Goal: Task Accomplishment & Management: Manage account settings

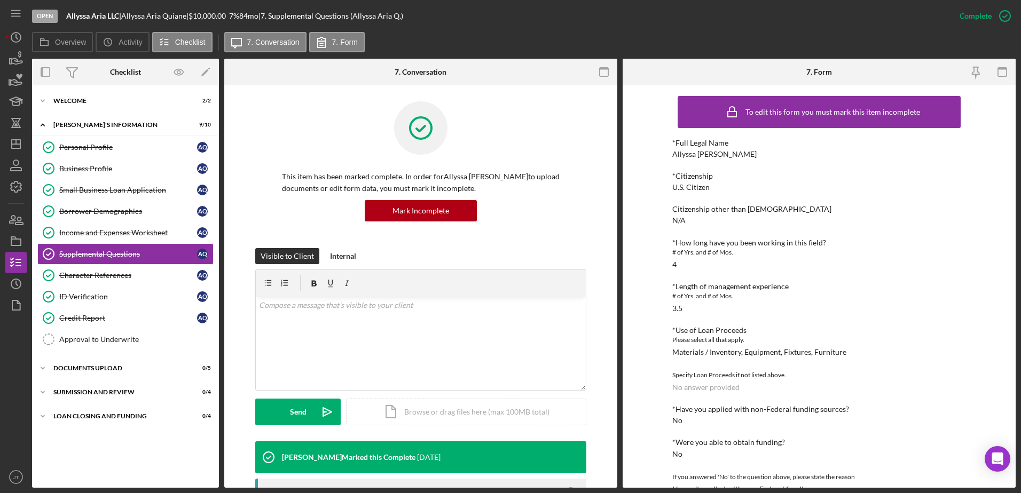
scroll to position [263, 0]
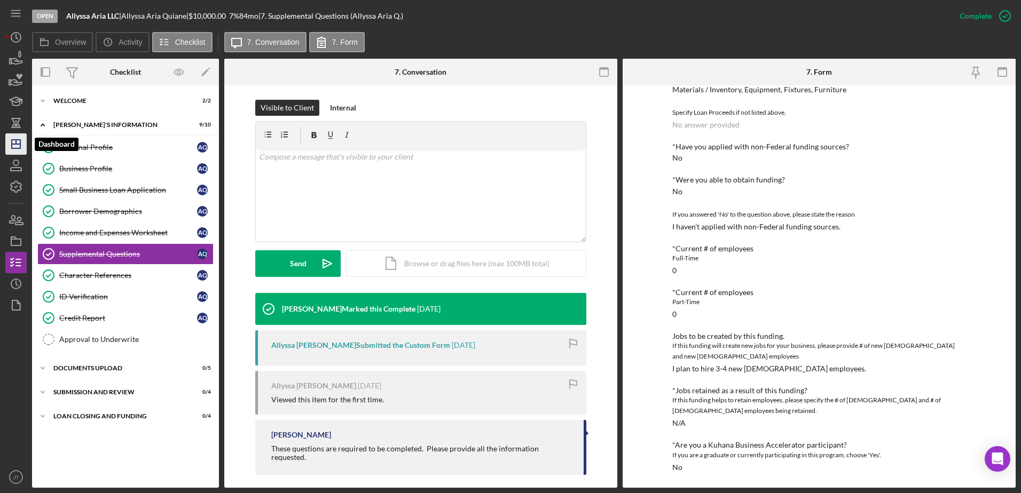
click at [12, 153] on icon "Icon/Dashboard" at bounding box center [16, 144] width 27 height 27
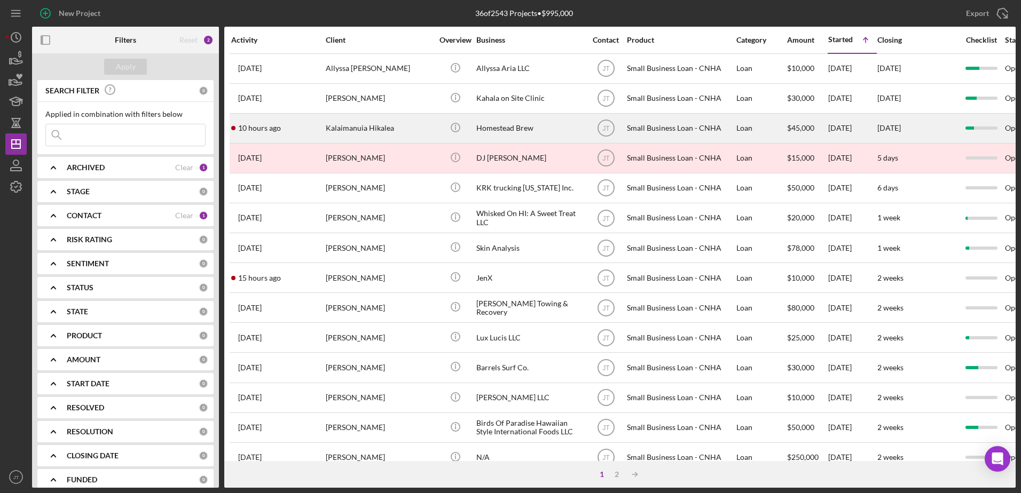
click at [271, 129] on time "10 hours ago" at bounding box center [259, 128] width 43 height 9
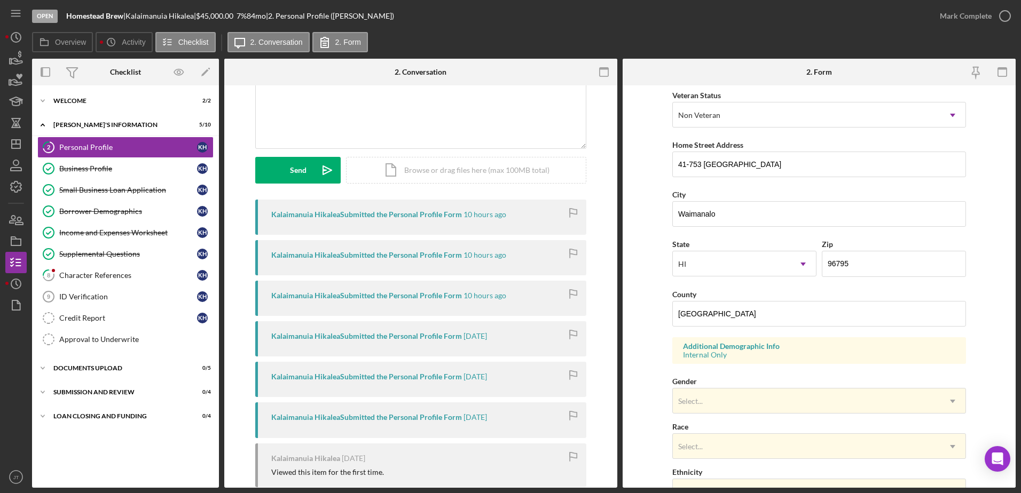
scroll to position [150, 0]
click at [117, 277] on div "Character References" at bounding box center [128, 275] width 138 height 9
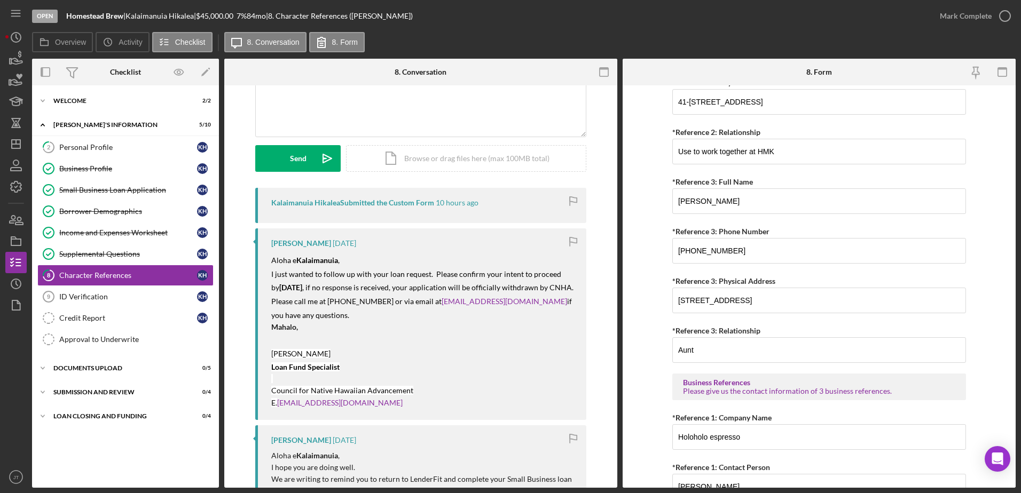
scroll to position [311, 0]
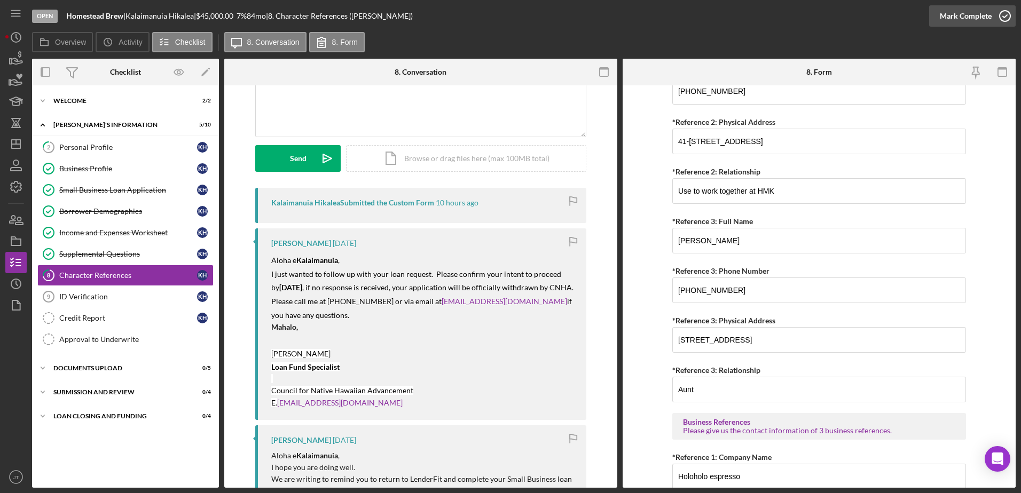
click at [1009, 20] on icon "button" at bounding box center [1005, 16] width 27 height 27
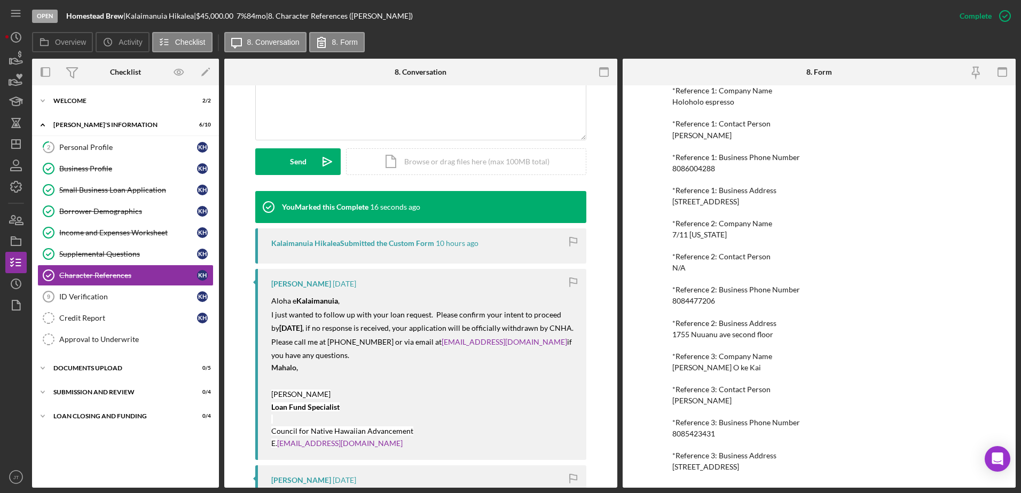
scroll to position [267, 0]
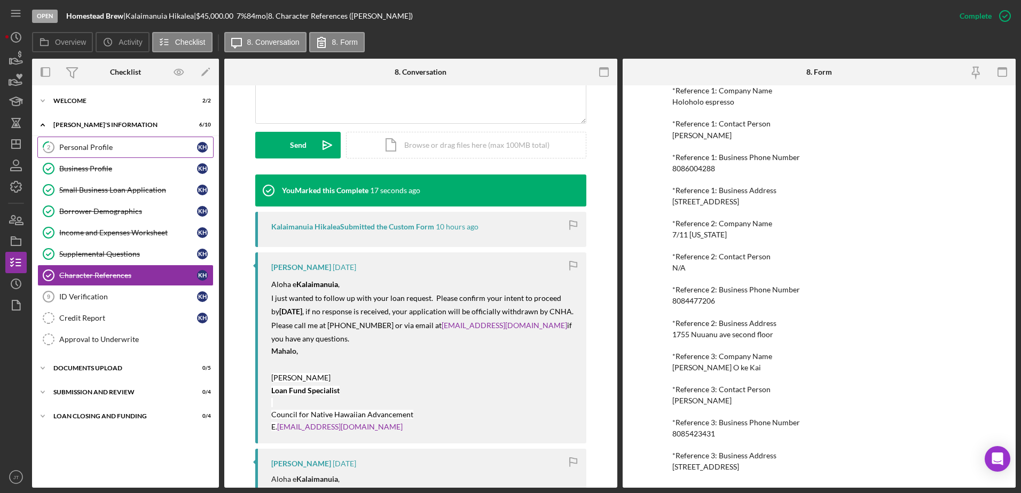
click at [134, 148] on div "Personal Profile" at bounding box center [128, 147] width 138 height 9
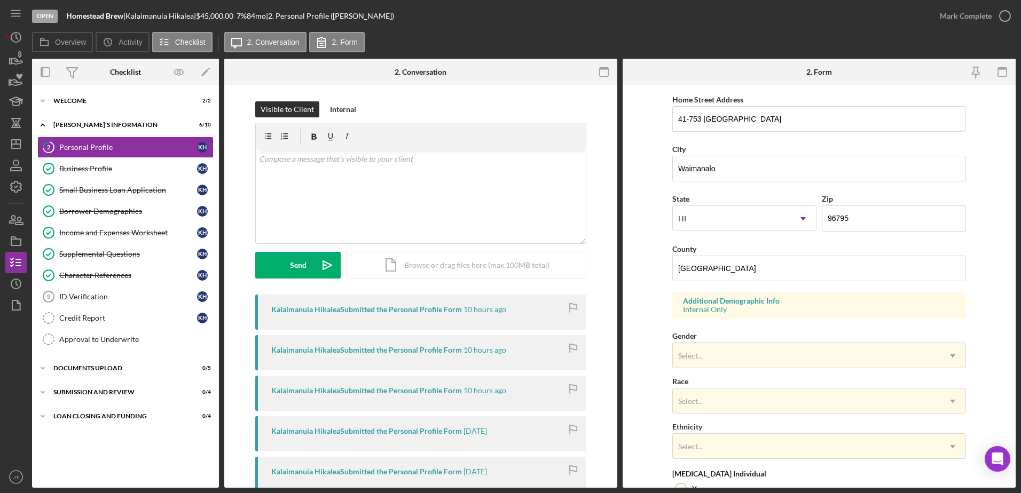
scroll to position [214, 0]
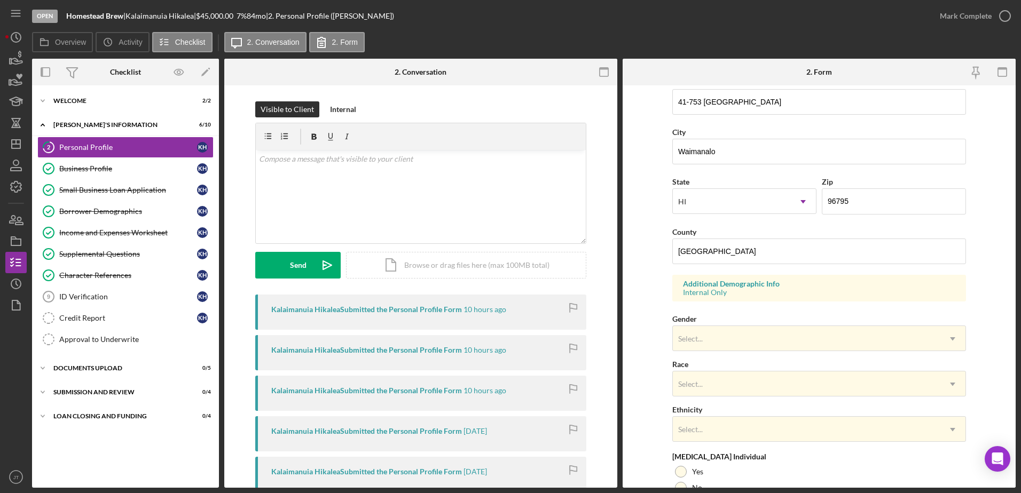
click at [428, 309] on div "Kalaimanuia Hikalea Submitted the Personal Profile Form" at bounding box center [366, 309] width 191 height 9
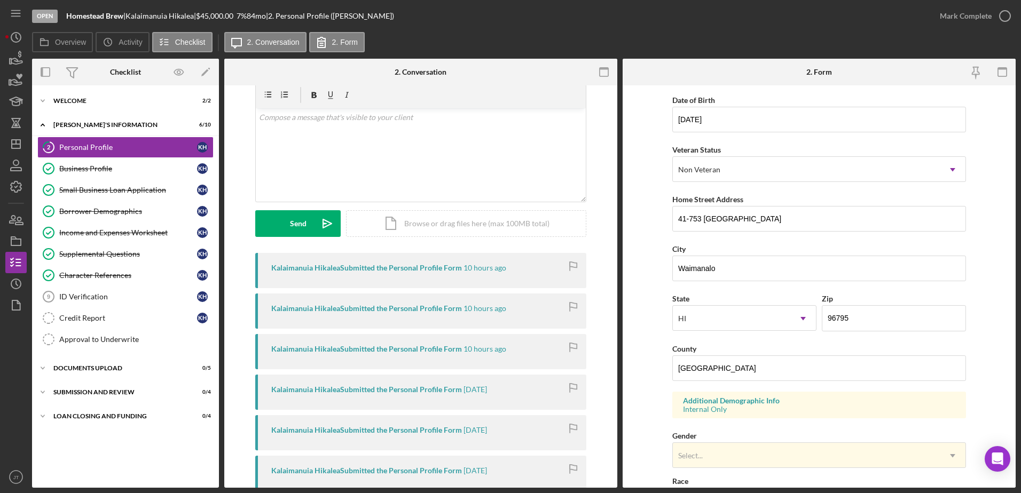
scroll to position [0, 0]
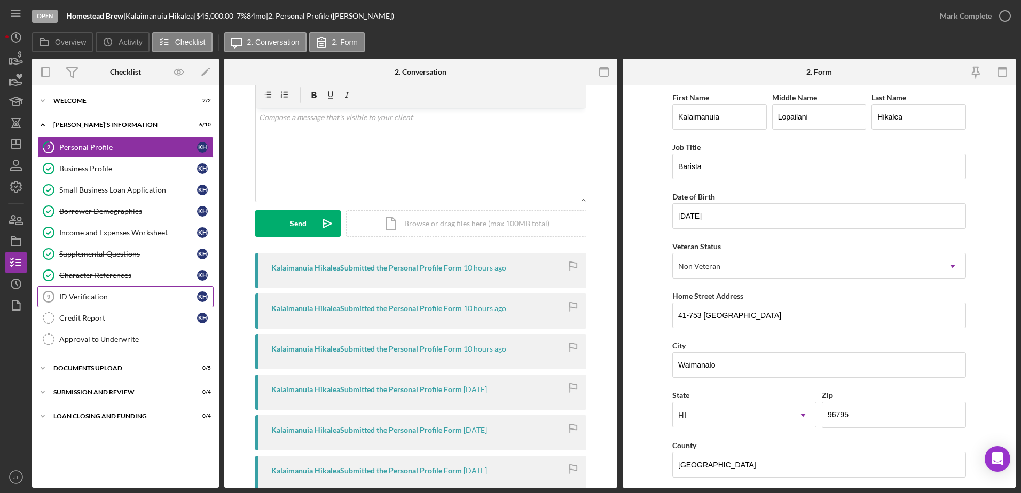
click at [112, 302] on link "ID Verification 9 ID Verification K H" at bounding box center [125, 296] width 176 height 21
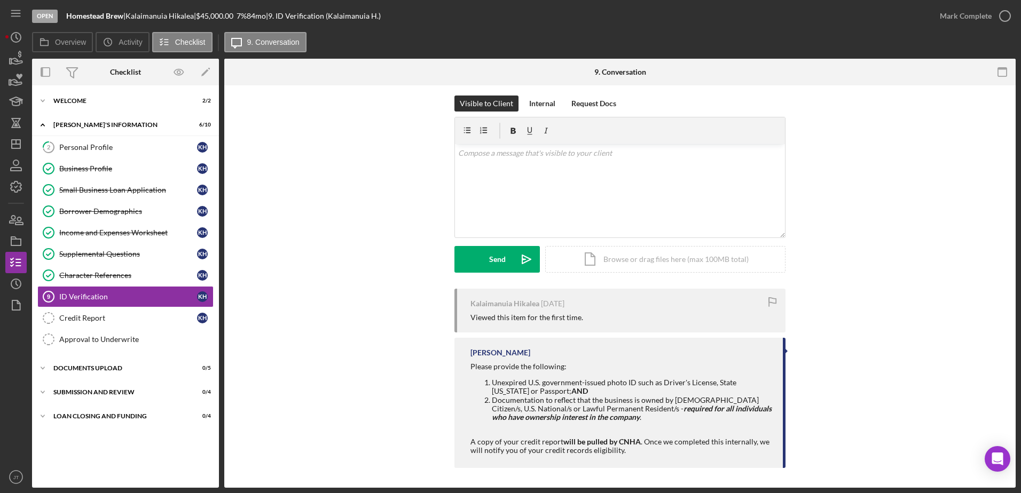
scroll to position [7, 0]
click at [699, 363] on div "Please provide the following:" at bounding box center [621, 365] width 302 height 9
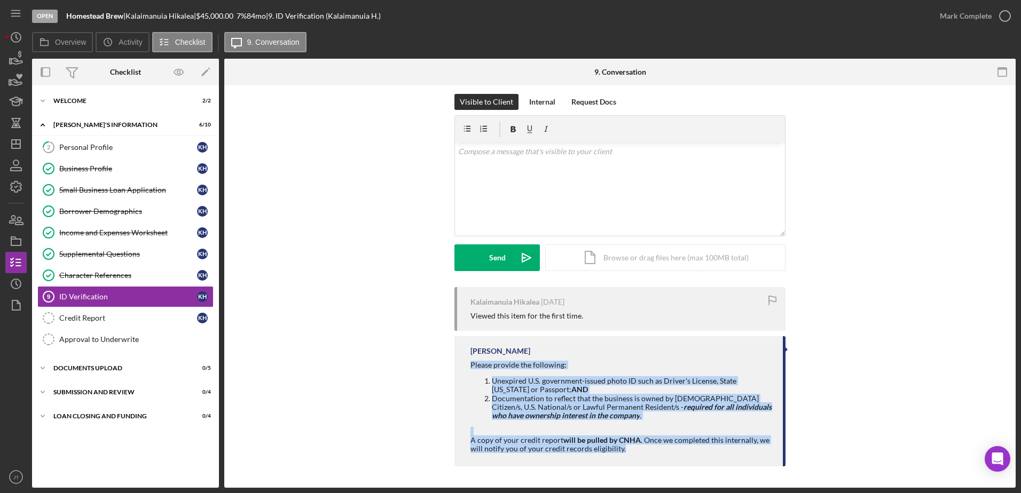
drag, startPoint x: 465, startPoint y: 365, endPoint x: 709, endPoint y: 454, distance: 259.1
click at [709, 454] on div "[PERSON_NAME] Please provide the following: Unexpired U.S. government-issued ph…" at bounding box center [619, 401] width 331 height 130
drag, startPoint x: 709, startPoint y: 454, endPoint x: 622, endPoint y: 397, distance: 103.4
copy div "Please provide the following: Unexpired U.S. government-issued photo ID such as…"
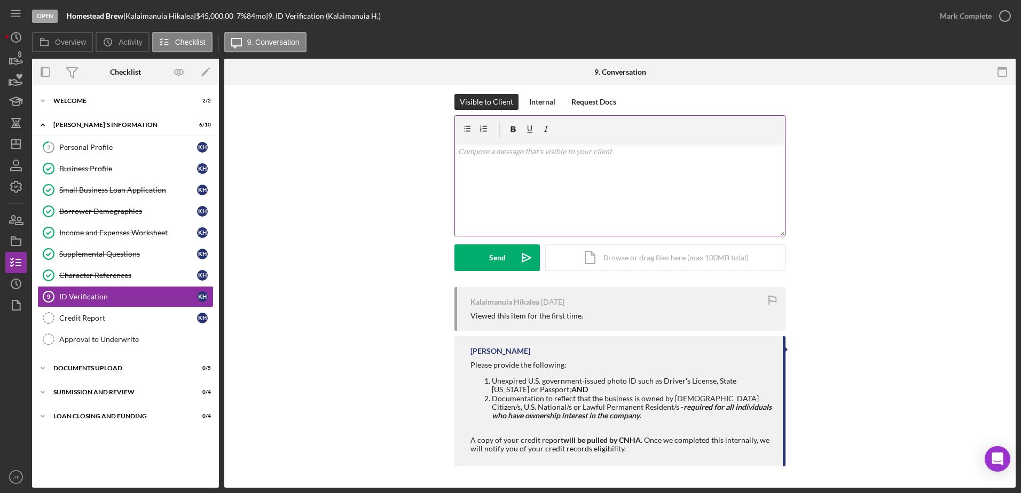
click at [535, 162] on div "v Color teal Color pink Remove color Add row above Add row below Add column bef…" at bounding box center [620, 189] width 330 height 93
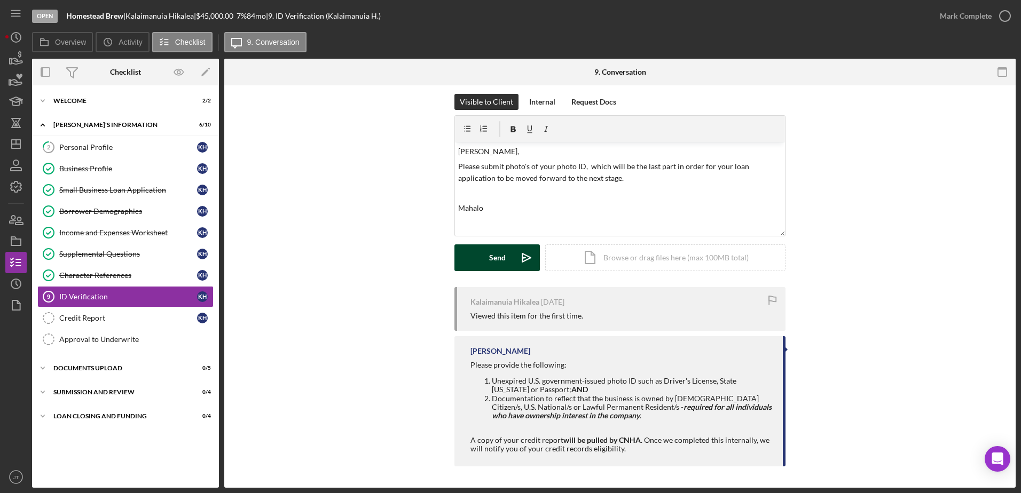
click at [513, 264] on icon "Icon/icon-invite-send" at bounding box center [526, 258] width 27 height 27
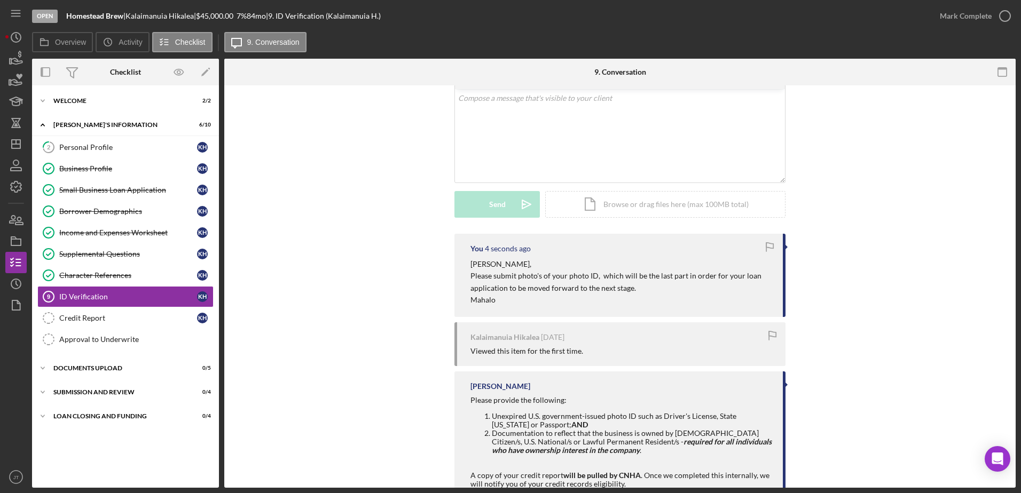
scroll to position [96, 0]
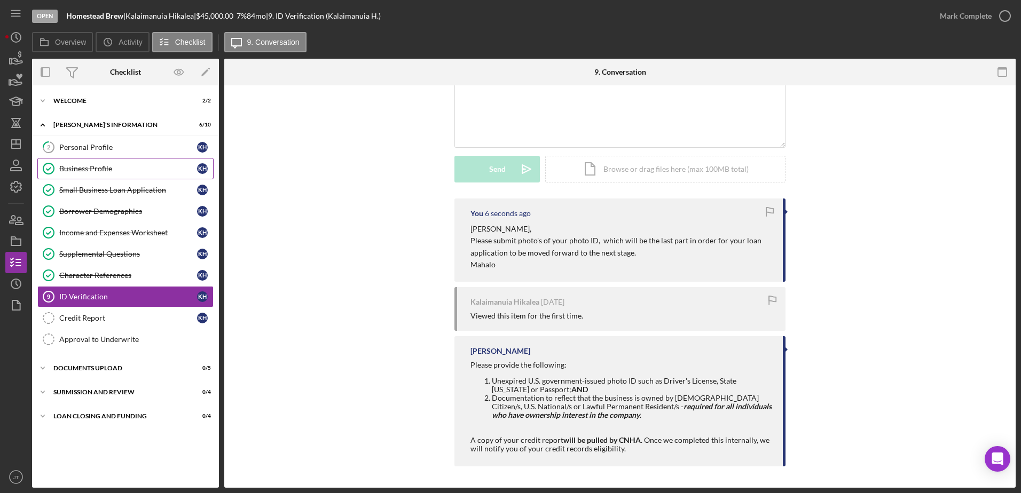
click at [97, 166] on div "Business Profile" at bounding box center [128, 168] width 138 height 9
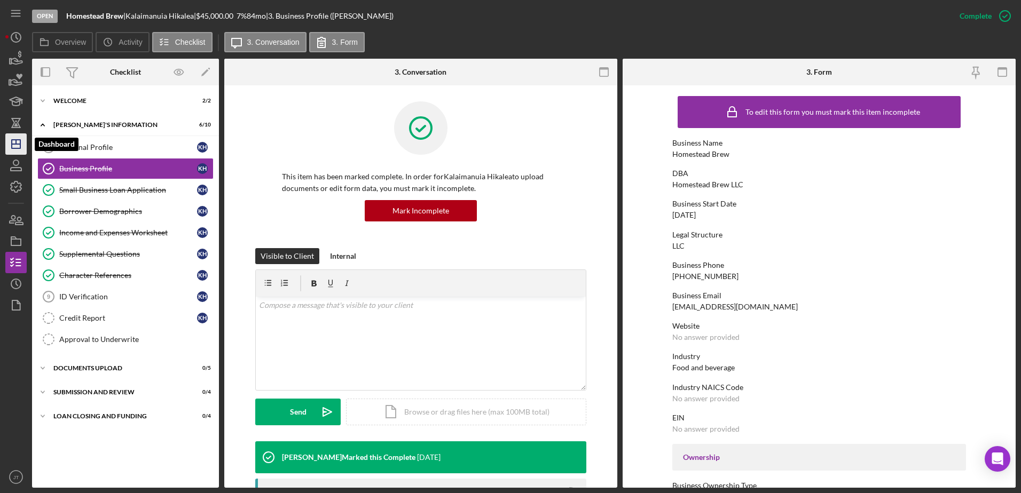
click at [19, 143] on icon "Icon/Dashboard" at bounding box center [16, 144] width 27 height 27
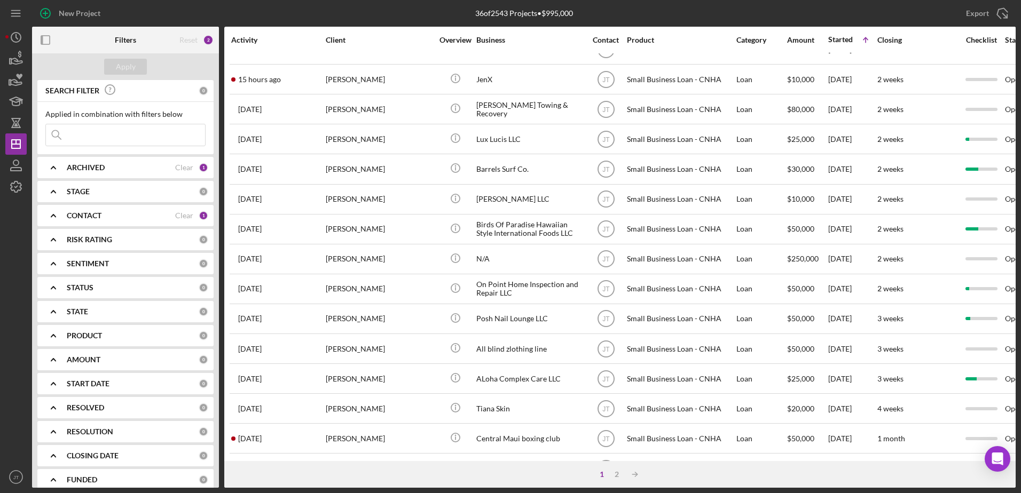
scroll to position [194, 0]
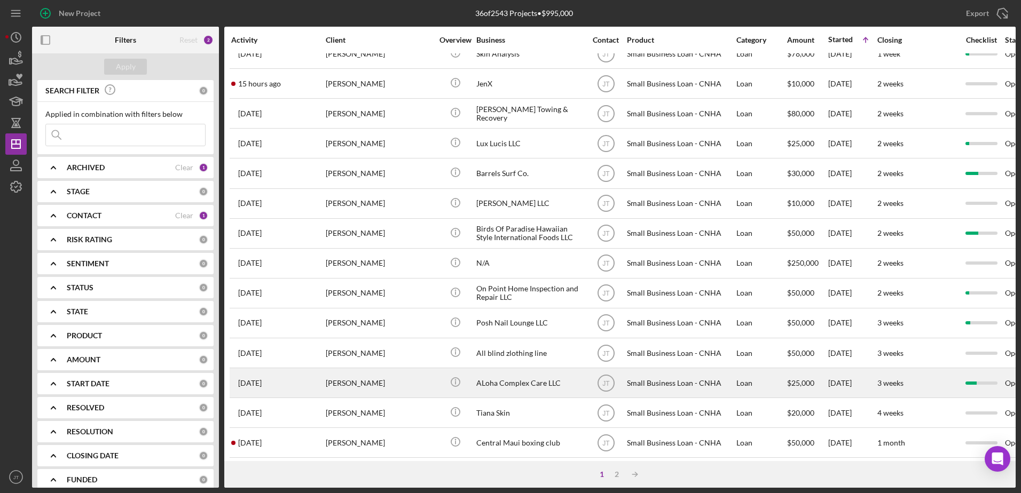
click at [333, 392] on div "[PERSON_NAME]" at bounding box center [379, 383] width 107 height 28
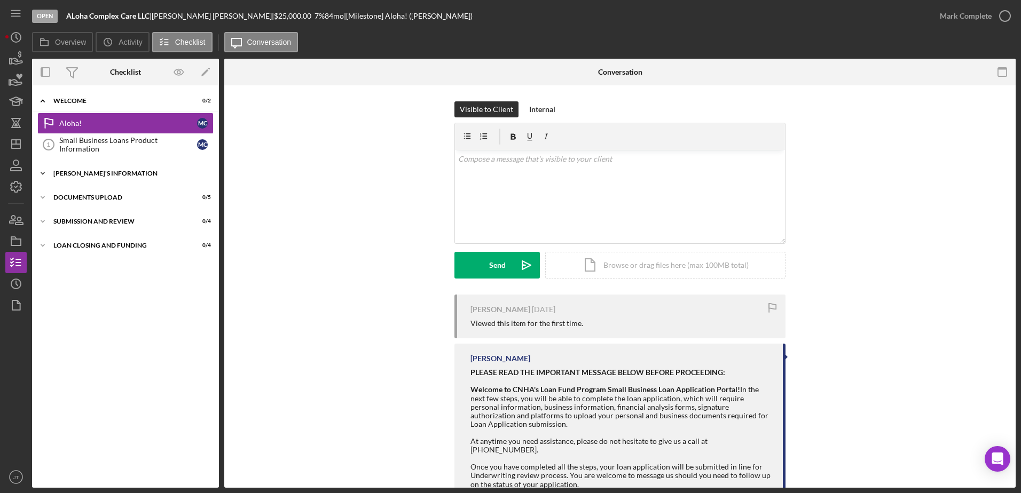
click at [47, 171] on icon "Icon/Expander" at bounding box center [42, 173] width 21 height 21
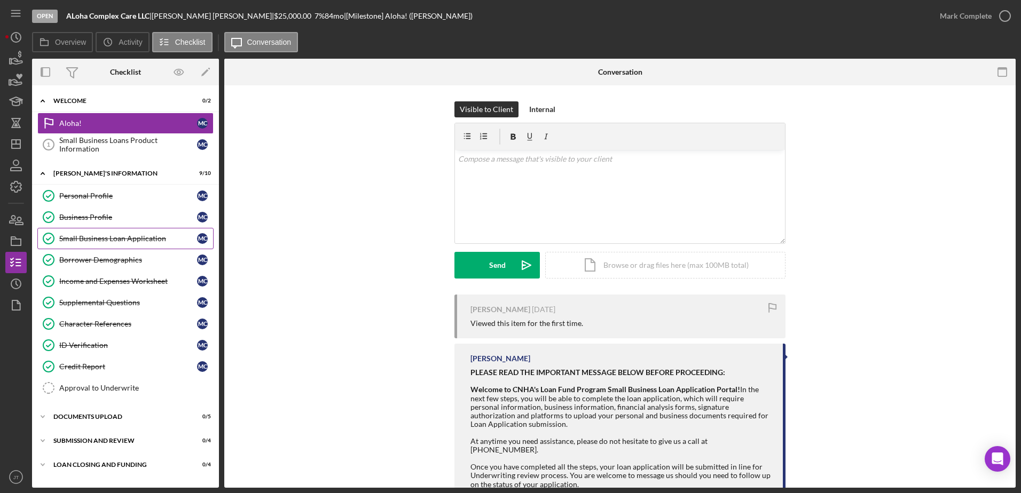
click at [143, 238] on div "Small Business Loan Application" at bounding box center [128, 238] width 138 height 9
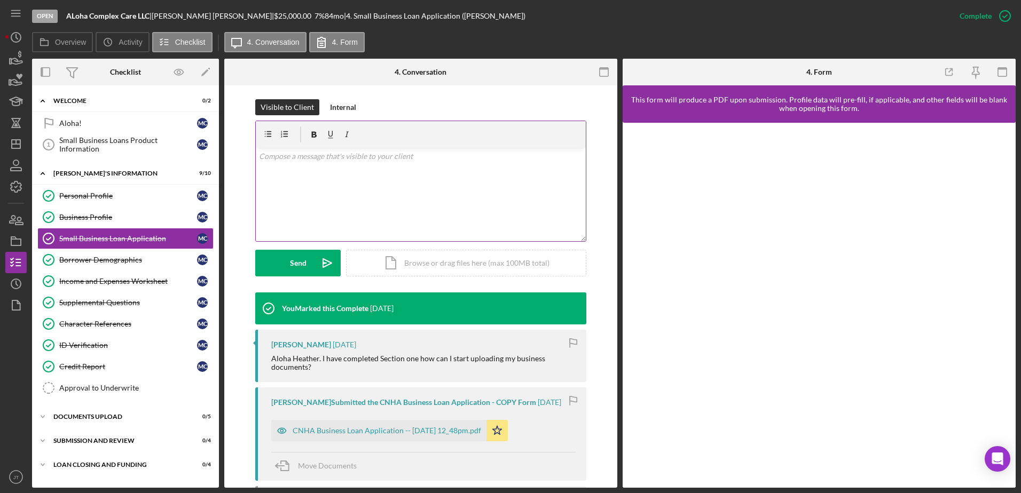
scroll to position [214, 0]
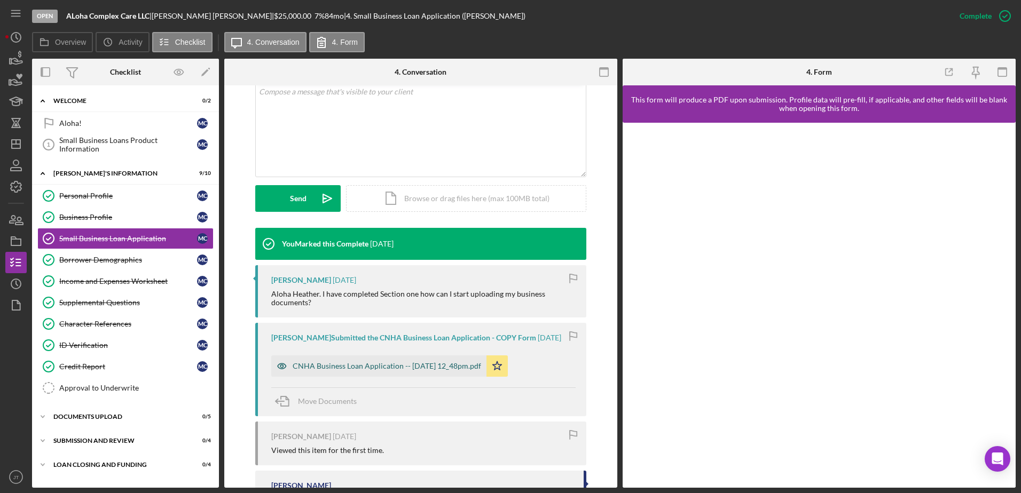
click at [413, 371] on div "CNHA Business Loan Application -- [DATE] 12_48pm.pdf" at bounding box center [387, 366] width 188 height 9
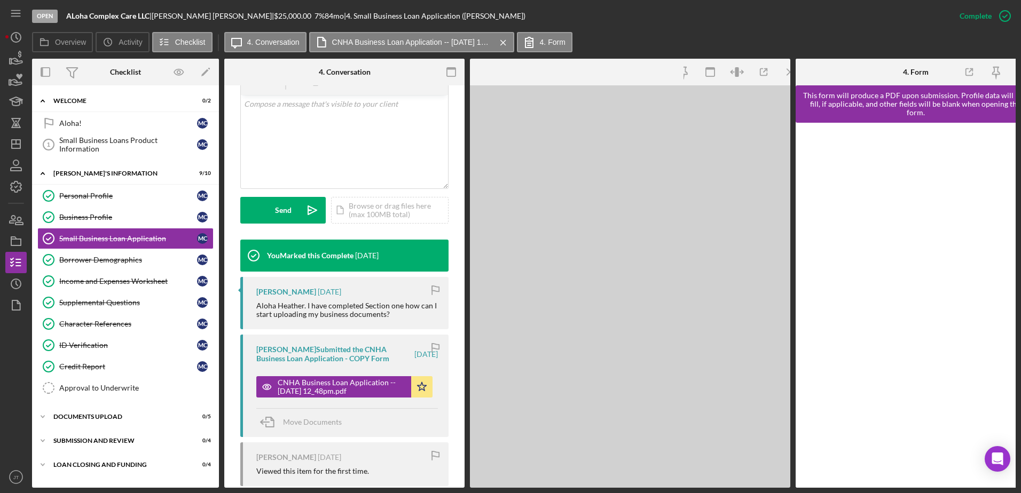
scroll to position [226, 0]
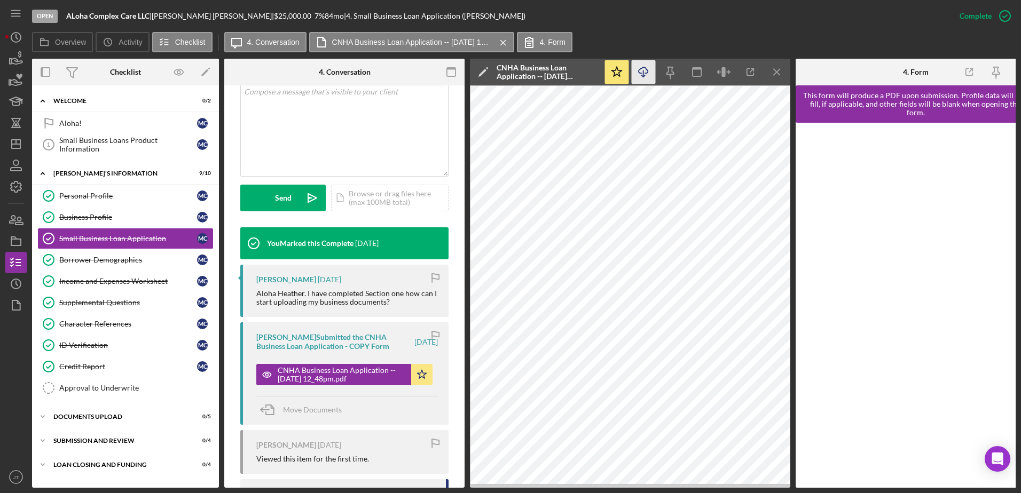
click at [641, 75] on icon "Icon/Download" at bounding box center [644, 72] width 24 height 24
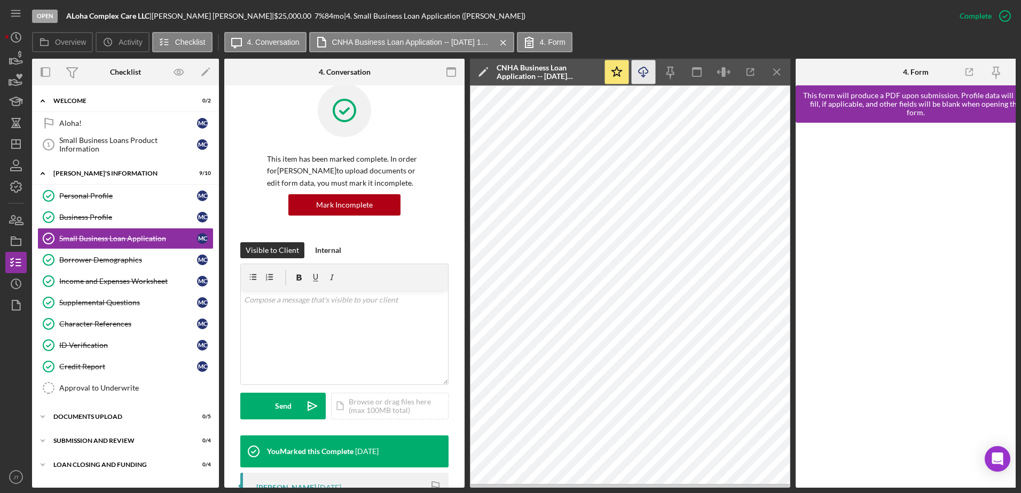
scroll to position [12, 0]
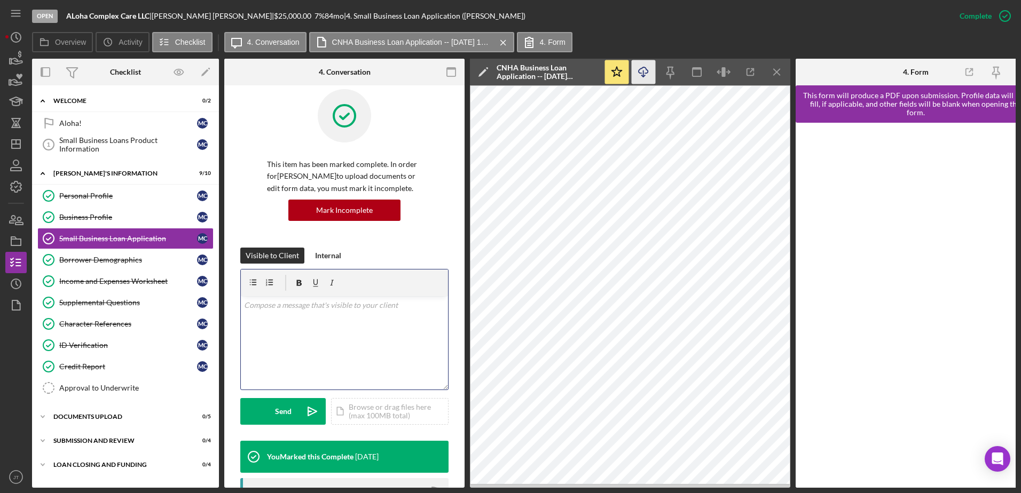
click at [317, 312] on div "v Color teal Color pink Remove color Add row above Add row below Add column bef…" at bounding box center [344, 342] width 207 height 93
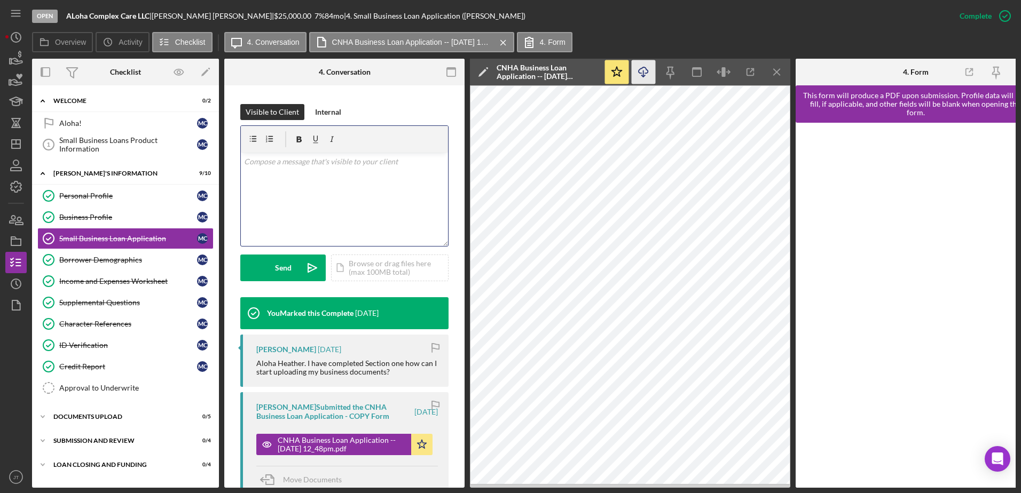
scroll to position [172, 0]
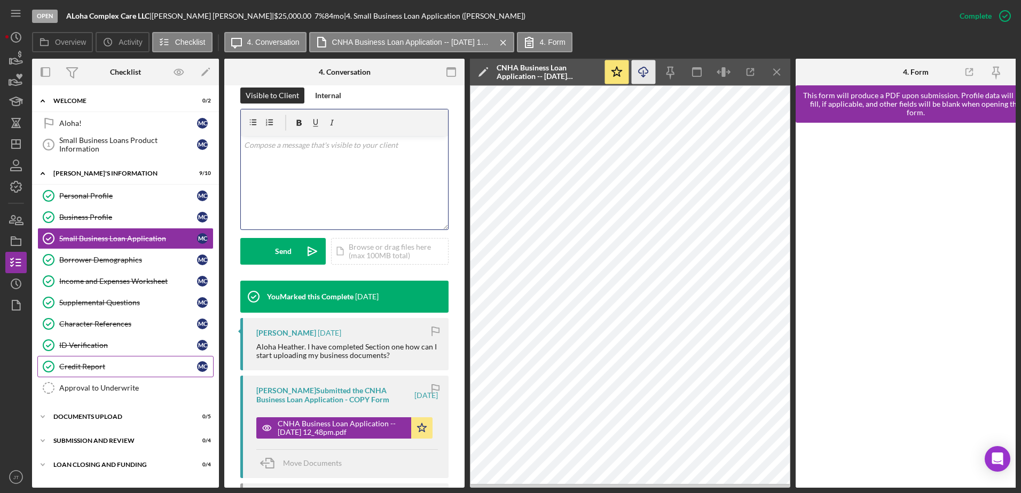
click at [138, 369] on div "Credit Report" at bounding box center [128, 367] width 138 height 9
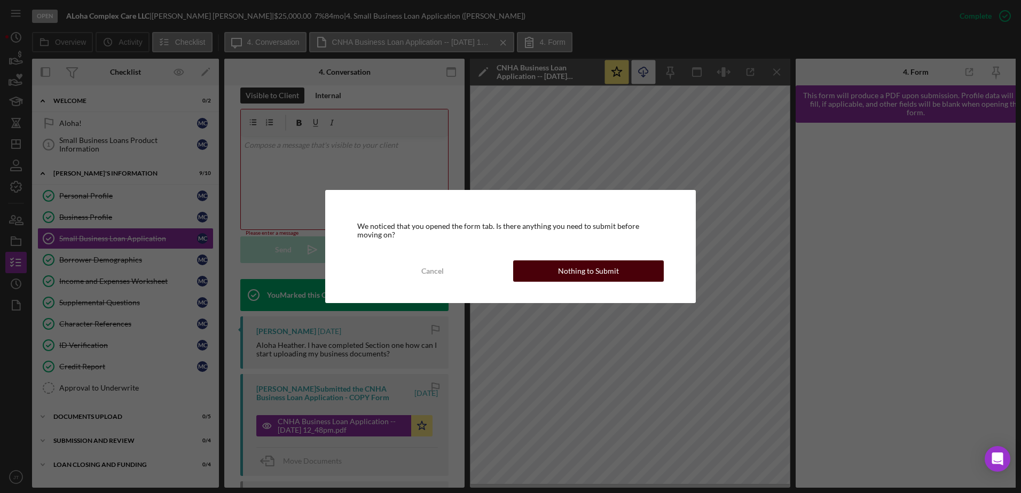
click at [545, 271] on button "Nothing to Submit" at bounding box center [588, 271] width 151 height 21
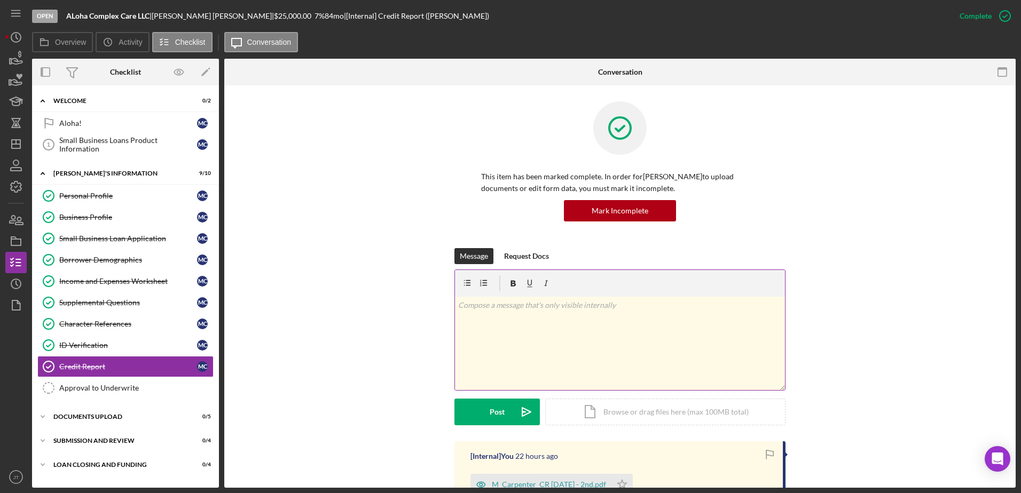
click at [492, 308] on p at bounding box center [620, 306] width 324 height 12
click at [491, 413] on div "Post" at bounding box center [497, 412] width 15 height 27
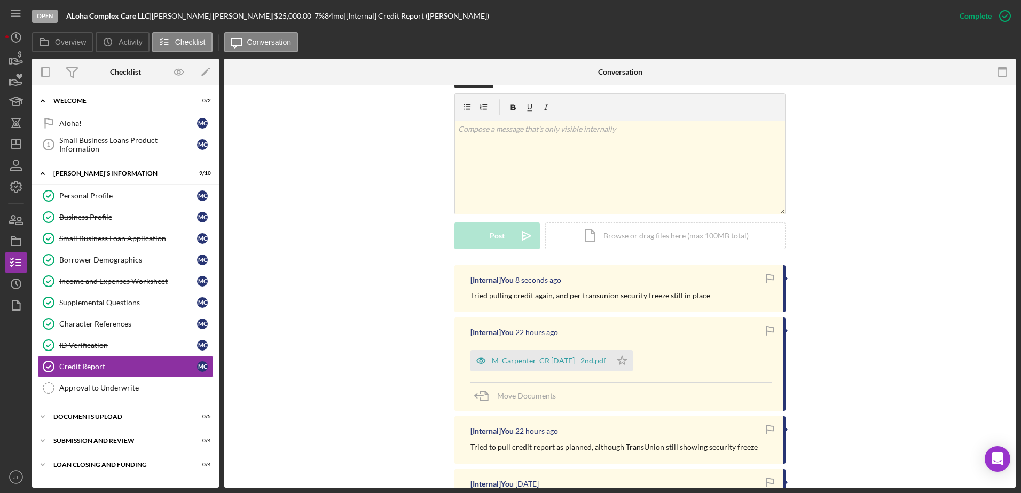
scroll to position [160, 0]
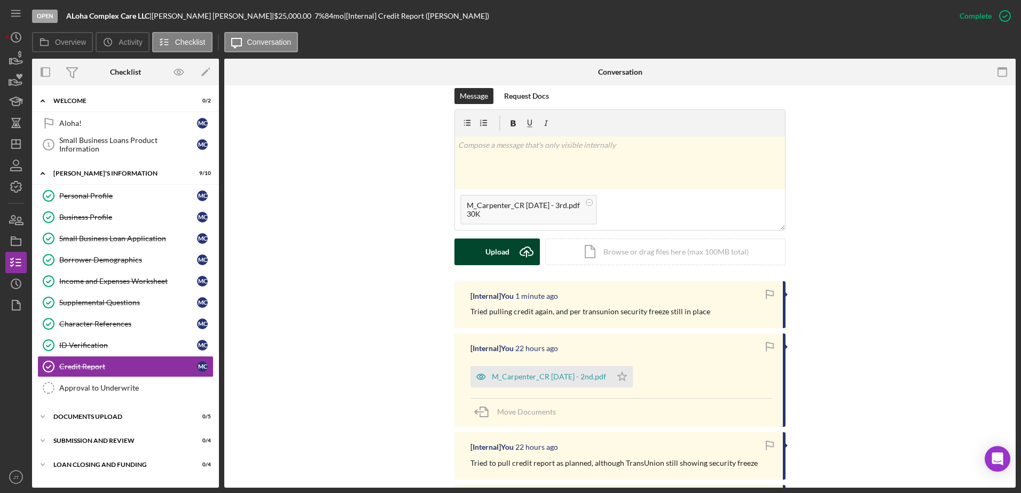
click at [466, 246] on button "Upload Icon/Upload" at bounding box center [496, 252] width 85 height 27
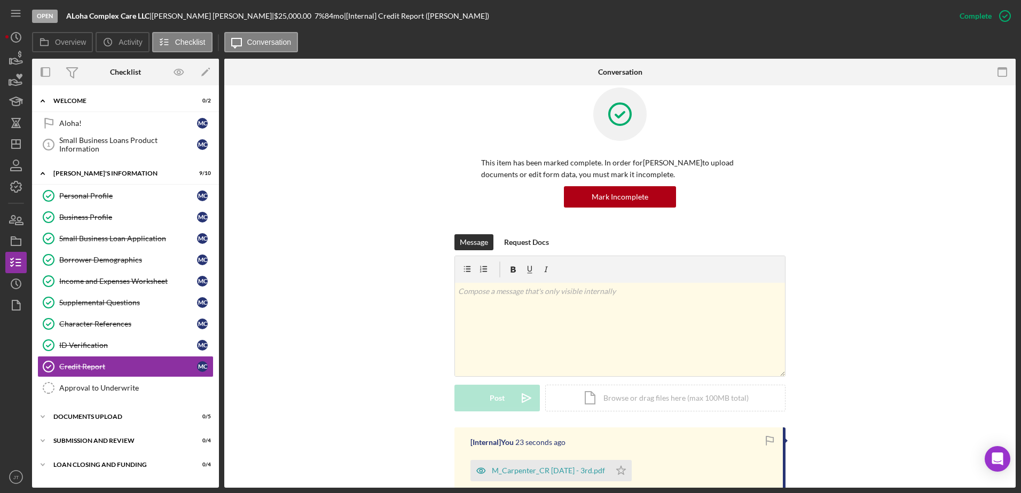
scroll to position [0, 0]
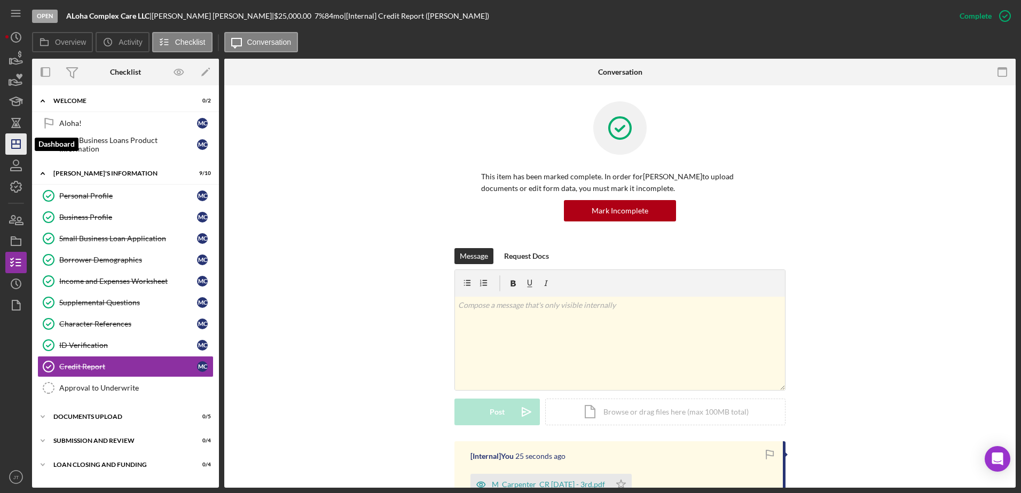
click at [17, 148] on icon "Icon/Dashboard" at bounding box center [16, 144] width 27 height 27
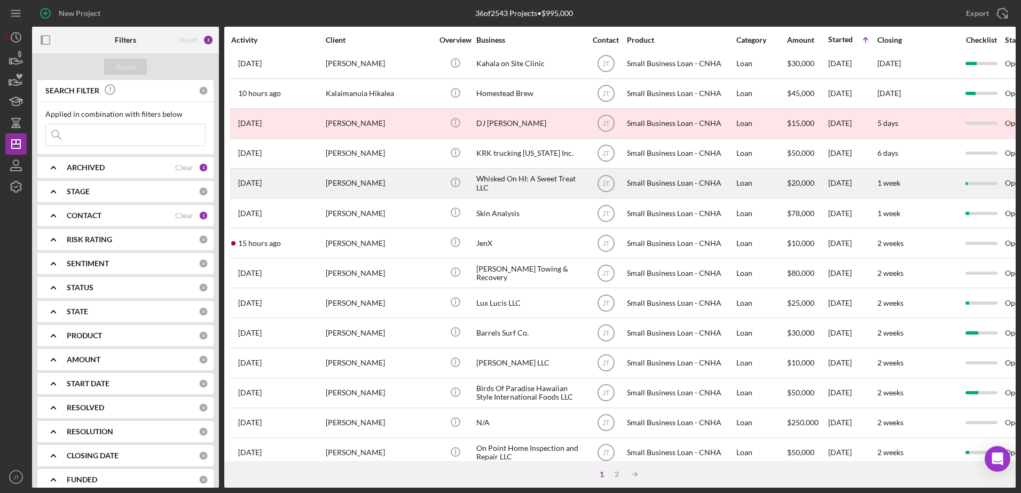
scroll to position [53, 0]
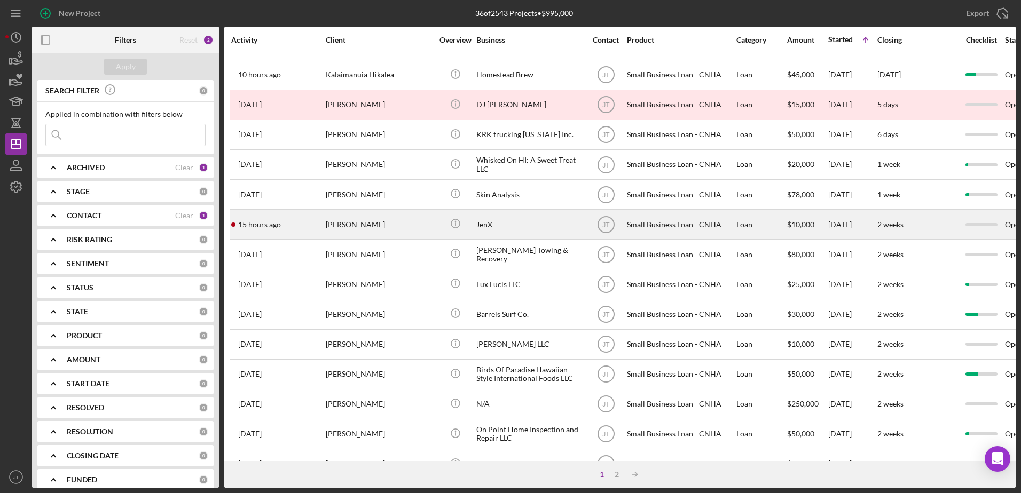
click at [365, 219] on div "[PERSON_NAME]" at bounding box center [379, 224] width 107 height 28
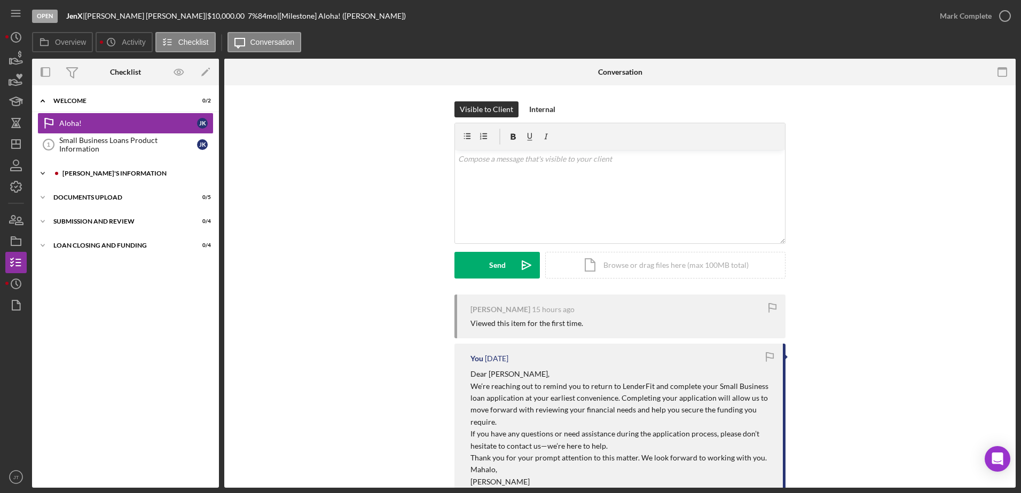
click at [40, 171] on icon "Icon/Expander" at bounding box center [42, 173] width 21 height 21
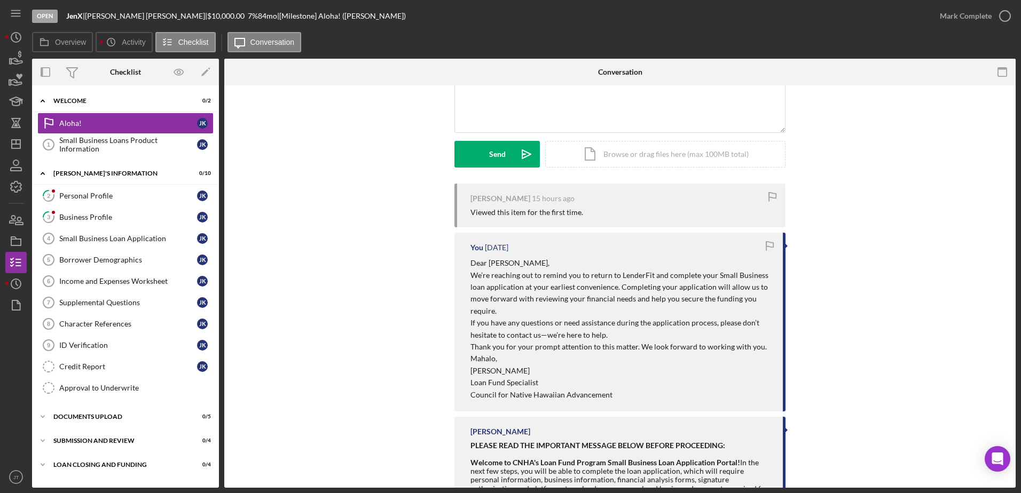
scroll to position [107, 0]
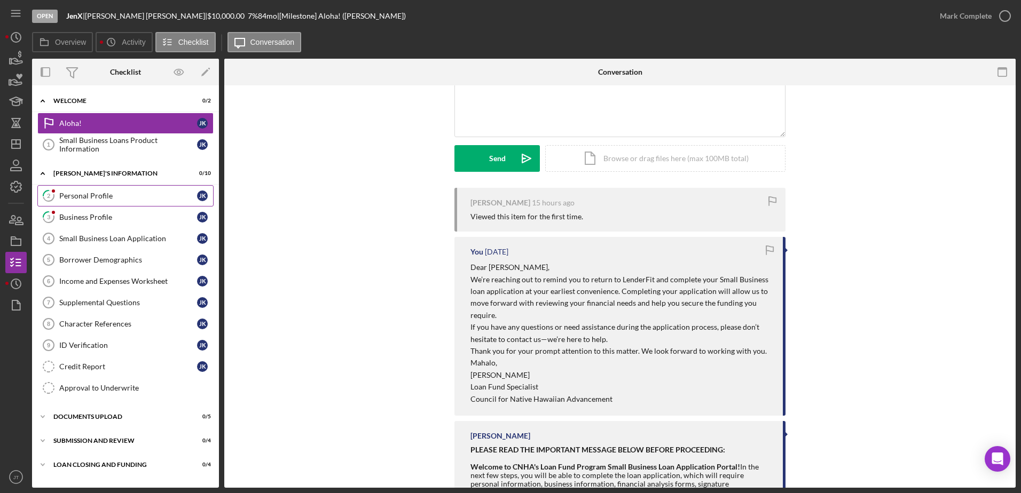
click at [94, 200] on div "Personal Profile" at bounding box center [128, 196] width 138 height 9
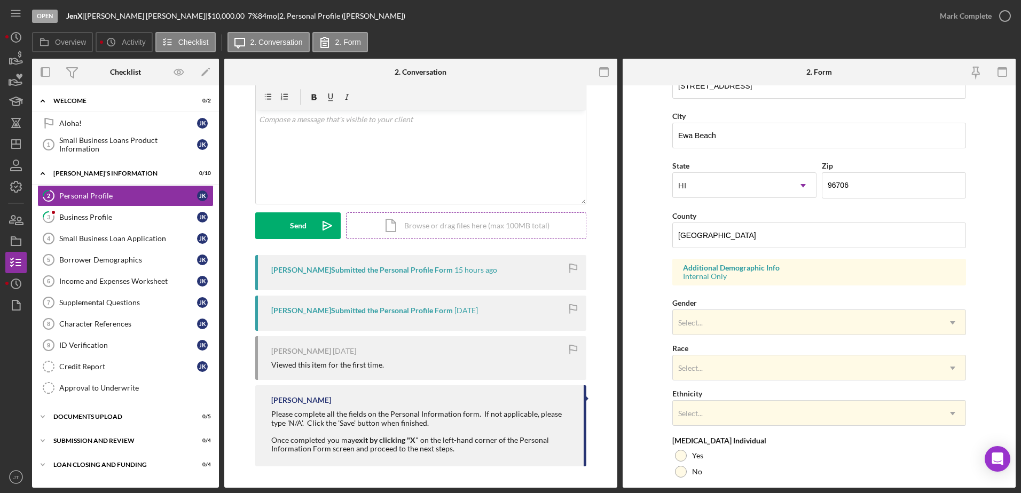
scroll to position [267, 0]
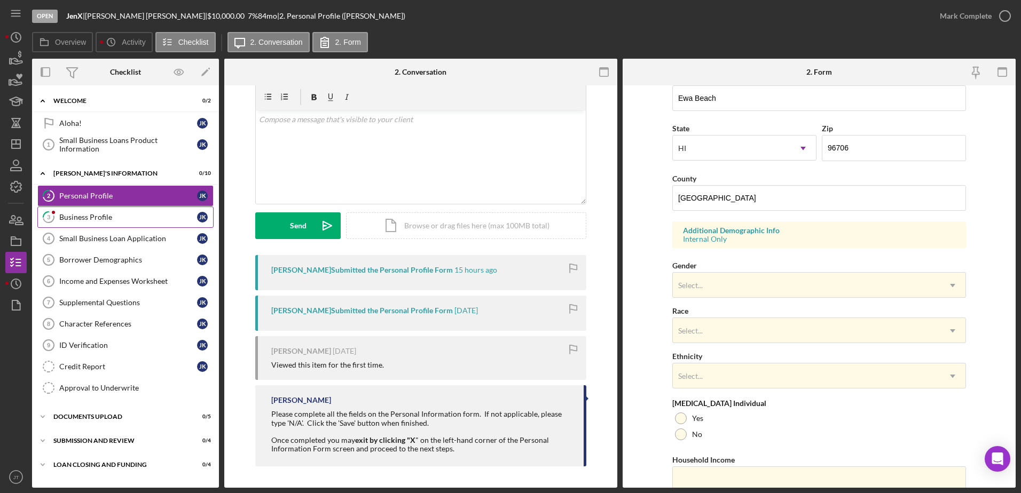
click at [123, 222] on link "3 Business Profile J K" at bounding box center [125, 217] width 176 height 21
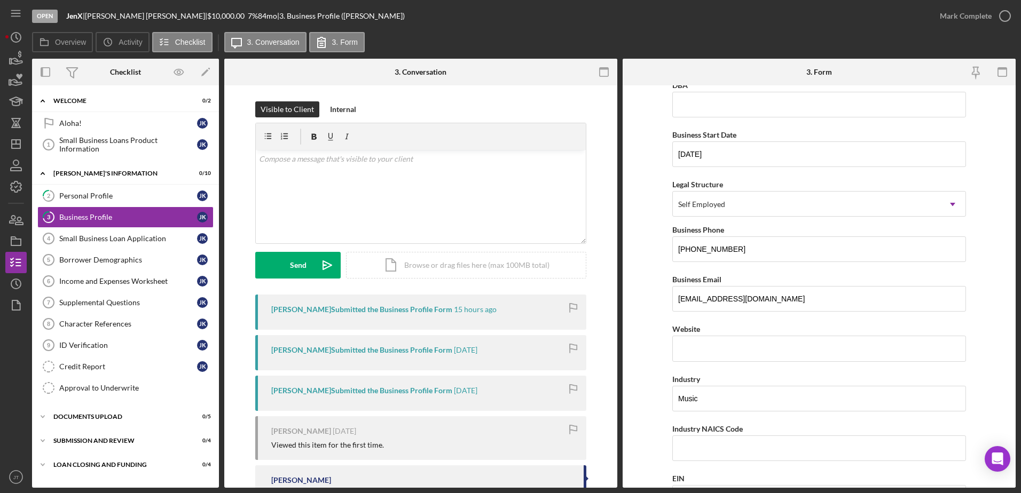
scroll to position [53, 0]
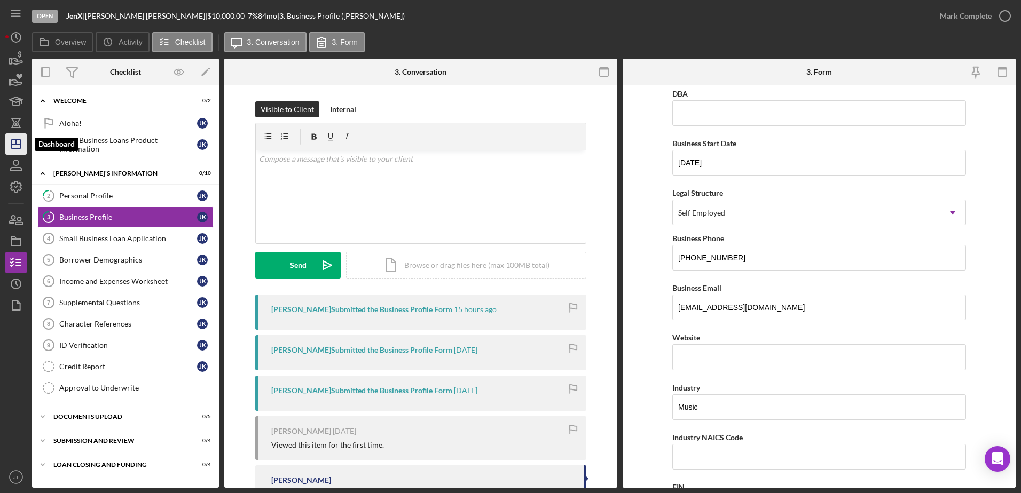
click at [18, 148] on polygon "button" at bounding box center [16, 144] width 9 height 9
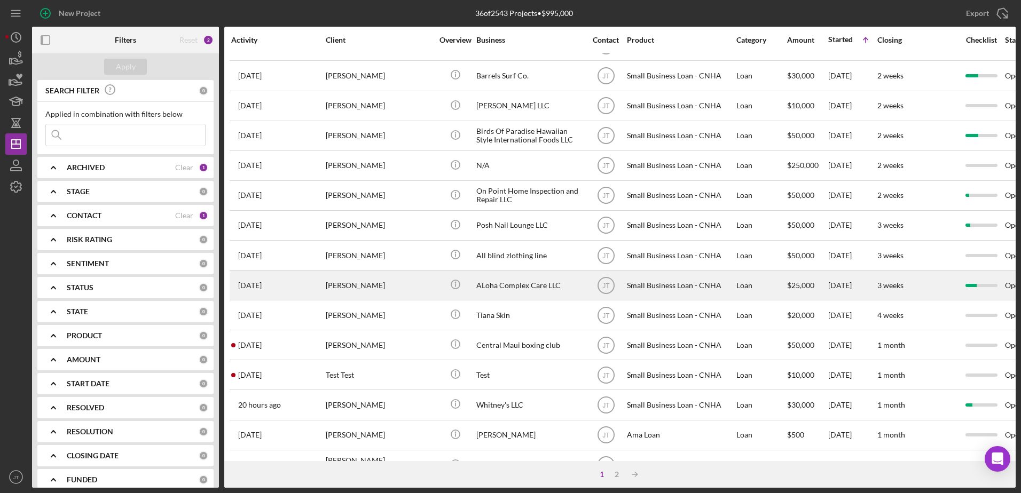
scroll to position [355, 0]
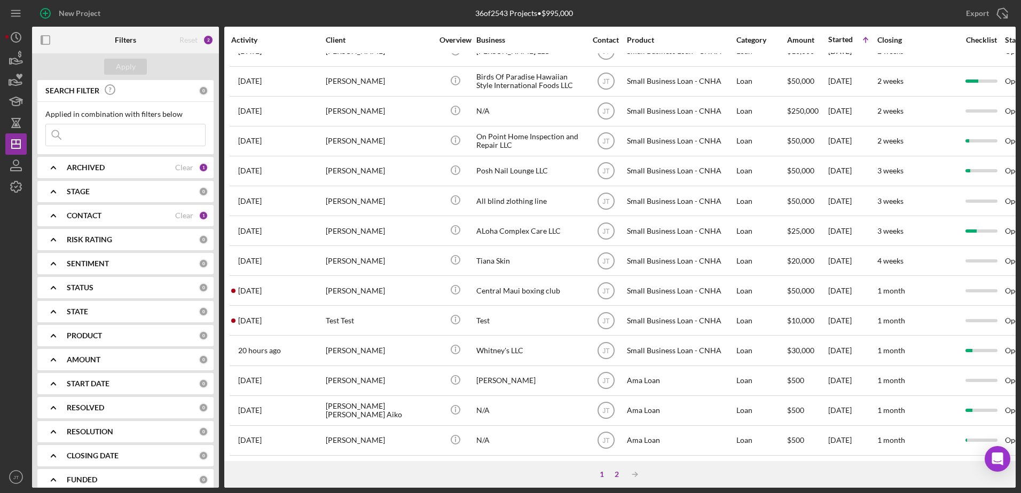
click at [614, 474] on div "2" at bounding box center [616, 474] width 15 height 9
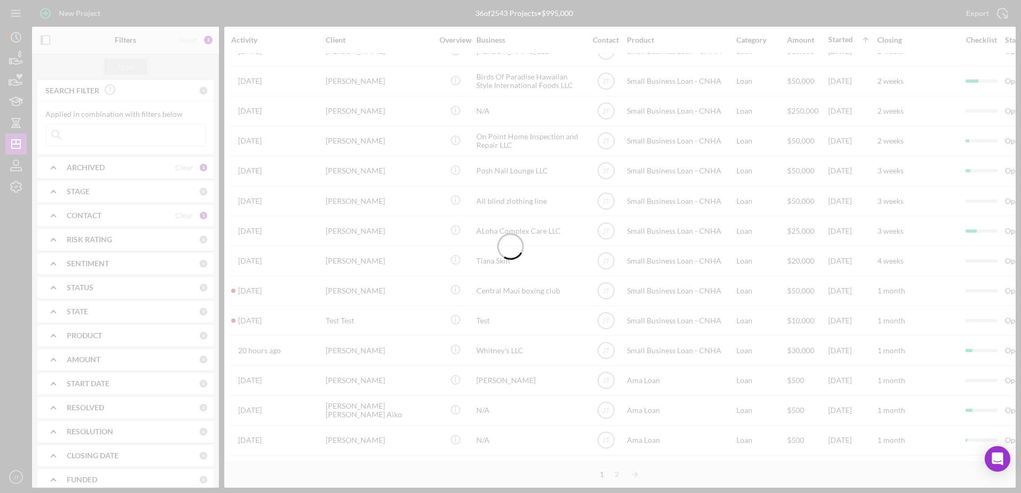
scroll to position [0, 0]
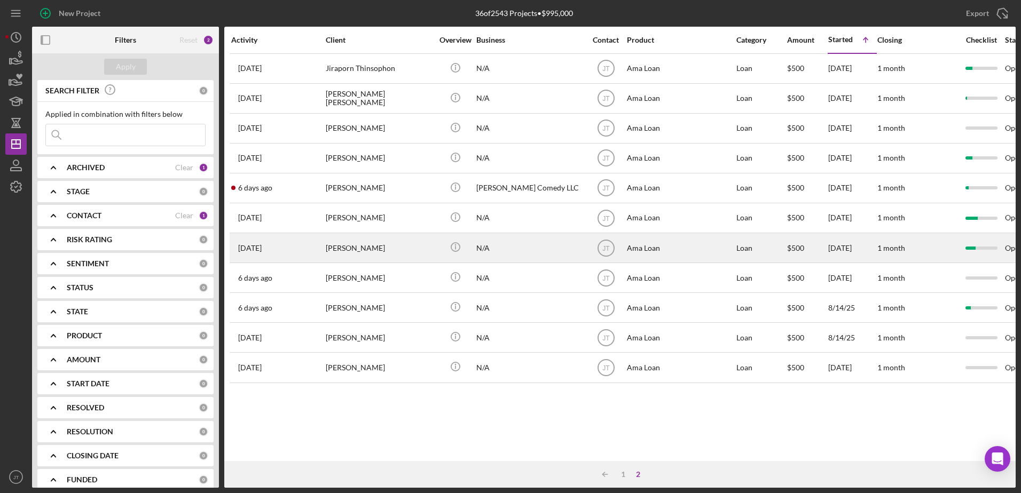
click at [385, 252] on div "[PERSON_NAME]" at bounding box center [379, 248] width 107 height 28
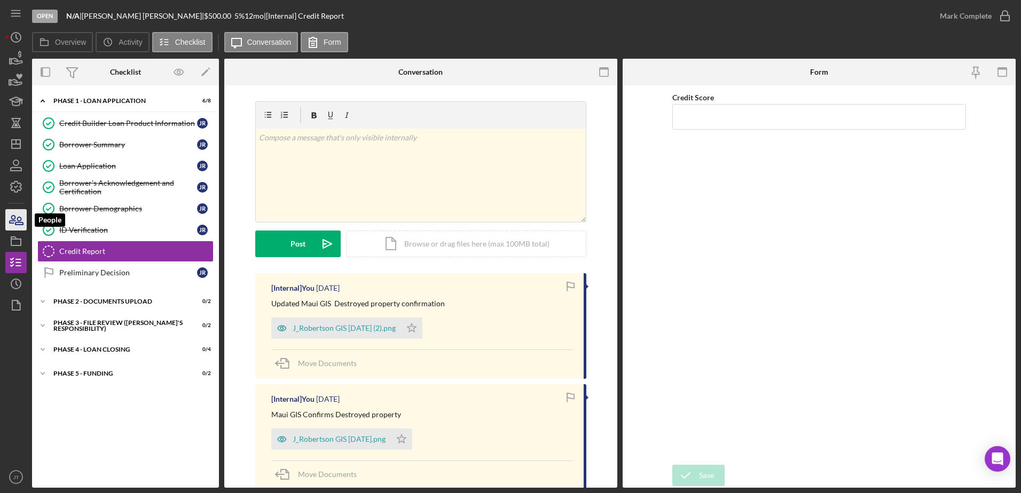
click at [16, 223] on icon "button" at bounding box center [18, 220] width 7 height 7
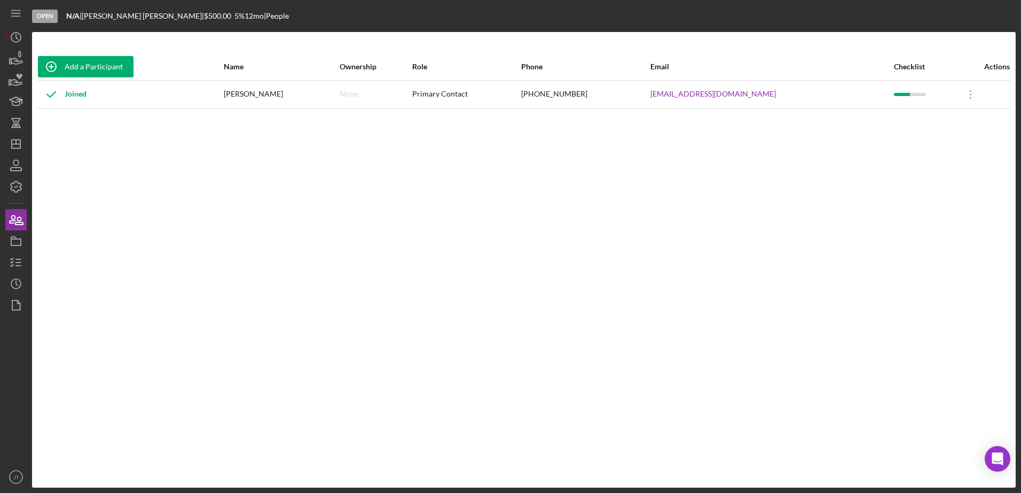
click at [298, 96] on div "[PERSON_NAME]" at bounding box center [281, 94] width 115 height 27
click at [18, 260] on line "button" at bounding box center [18, 260] width 5 height 0
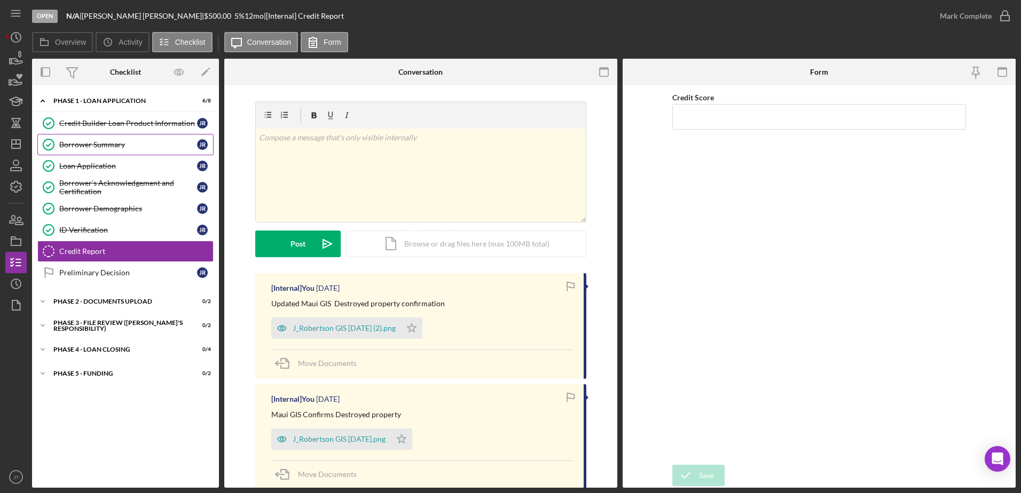
click at [143, 145] on div "Borrower Summary" at bounding box center [128, 144] width 138 height 9
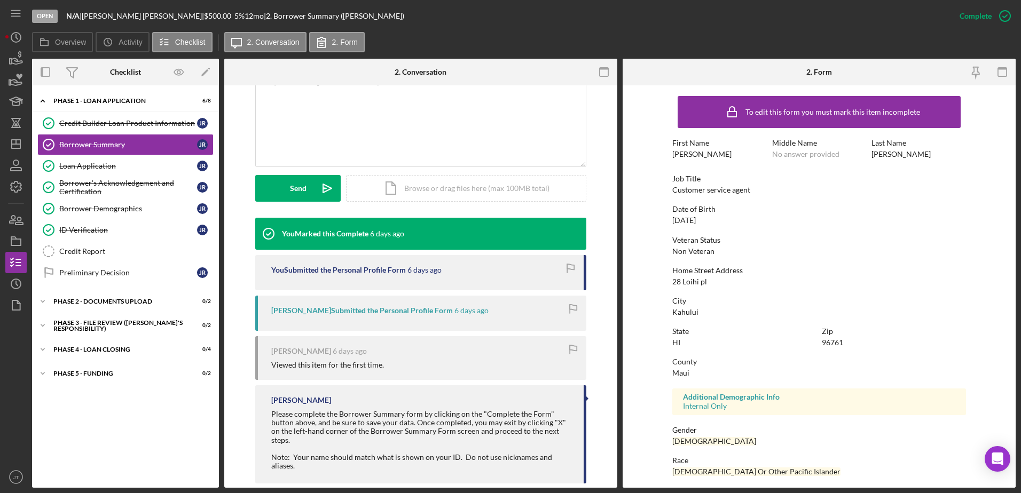
scroll to position [53, 0]
